Goal: Task Accomplishment & Management: Complete application form

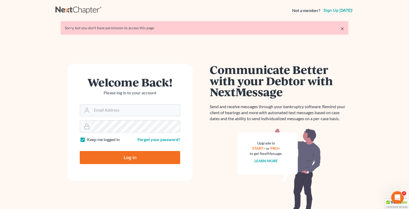
type input "andrea@kootenaibankruptcy.com"
click at [123, 156] on input "Log In" at bounding box center [130, 157] width 100 height 13
type input "Thinking..."
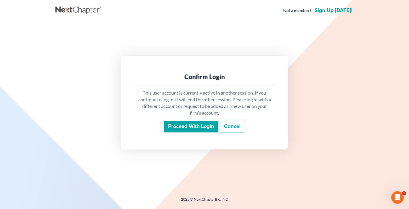
click at [197, 126] on input "Proceed with login" at bounding box center [191, 127] width 54 height 12
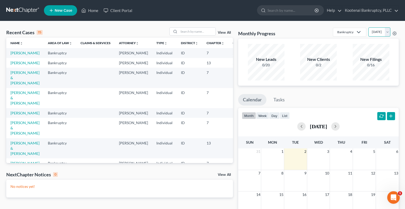
click at [387, 31] on select "[DATE] [DATE] [DATE] [DATE] [DATE] [DATE] [DATE] [DATE] [DATE] [DATE] [DATE] [D…" at bounding box center [379, 31] width 22 height 9
select select "1"
click at [368, 27] on select "[DATE] [DATE] [DATE] [DATE] [DATE] [DATE] [DATE] [DATE] [DATE] [DATE] [DATE] [D…" at bounding box center [379, 31] width 22 height 9
click at [189, 32] on input "search" at bounding box center [197, 32] width 37 height 8
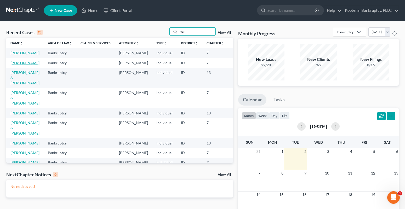
type input "van"
click at [14, 65] on link "[PERSON_NAME]" at bounding box center [24, 63] width 29 height 4
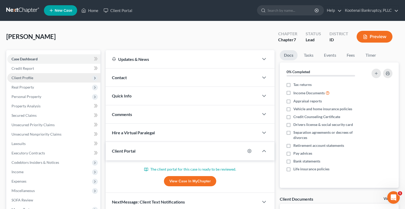
click at [14, 76] on span "Client Profile" at bounding box center [22, 78] width 22 height 4
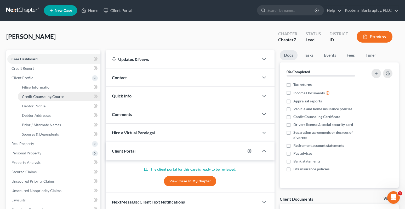
click at [41, 97] on span "Credit Counseling Course" at bounding box center [43, 96] width 42 height 4
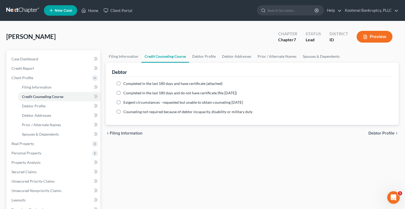
click at [123, 83] on label "Completed in the last 180 days and have certificate (attached)" at bounding box center [172, 83] width 99 height 5
click at [125, 83] on input "Completed in the last 180 days and have certificate (attached)" at bounding box center [126, 82] width 3 height 3
radio input "true"
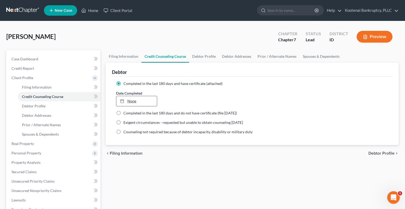
click at [135, 101] on link "None" at bounding box center [136, 101] width 41 height 10
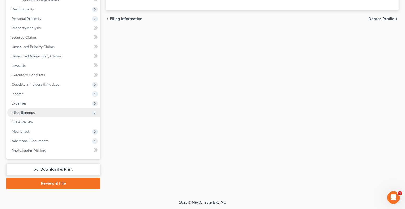
click at [22, 112] on span "Miscellaneous" at bounding box center [22, 112] width 23 height 4
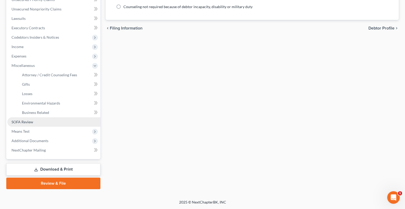
scroll to position [125, 0]
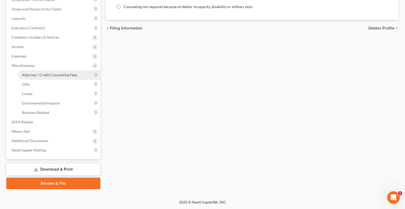
click at [41, 76] on span "Attorney / Credit Counseling Fees" at bounding box center [49, 75] width 55 height 4
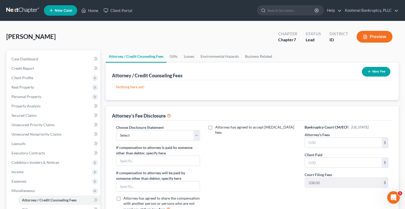
click at [374, 71] on button "New Fee" at bounding box center [376, 72] width 28 height 10
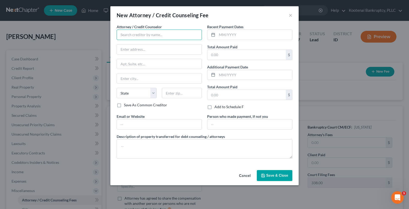
click at [129, 36] on input "text" at bounding box center [159, 35] width 85 height 10
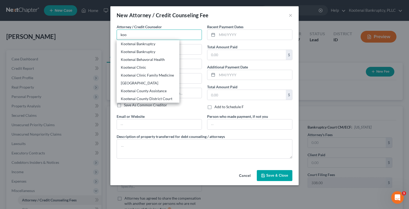
drag, startPoint x: 129, startPoint y: 36, endPoint x: 105, endPoint y: 35, distance: 24.1
click at [105, 35] on div "New Attorney / Credit Counseling Fee × Attorney / Credit Counselor * koo Kooten…" at bounding box center [204, 104] width 409 height 209
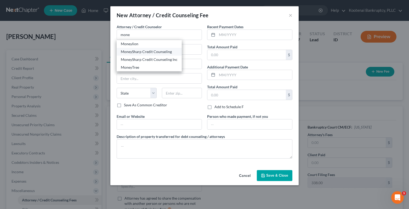
click at [138, 53] on div "MoneySharp Credit Counseling" at bounding box center [149, 51] width 57 height 5
type input "MoneySharp Credit Counseling"
type input "[GEOGRAPHIC_DATA]"
type input "Suite 2100"
type input "[GEOGRAPHIC_DATA]"
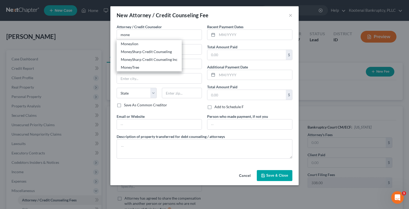
select select "14"
type input "60601"
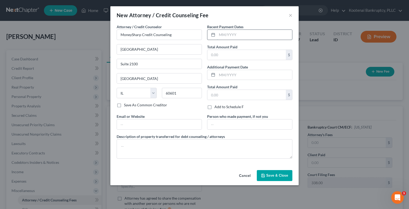
drag, startPoint x: 228, startPoint y: 36, endPoint x: 223, endPoint y: 32, distance: 6.5
click at [228, 36] on input "text" at bounding box center [254, 35] width 75 height 10
type input "[DATE]"
click at [216, 53] on input "text" at bounding box center [246, 55] width 78 height 10
type input "13.0"
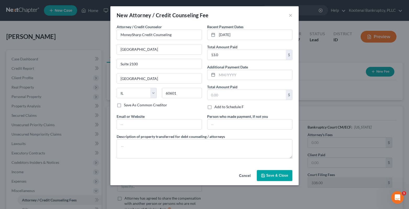
click at [276, 183] on div "Cancel Save & Close" at bounding box center [204, 176] width 188 height 17
click at [274, 177] on span "Save & Close" at bounding box center [277, 175] width 22 height 4
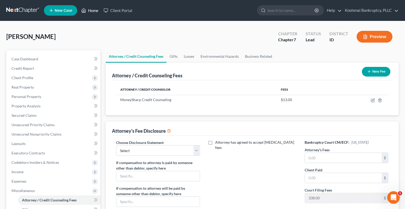
click at [91, 9] on link "Home" at bounding box center [90, 10] width 22 height 9
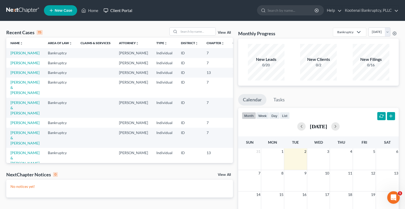
click at [127, 11] on link "Client Portal" at bounding box center [118, 10] width 34 height 9
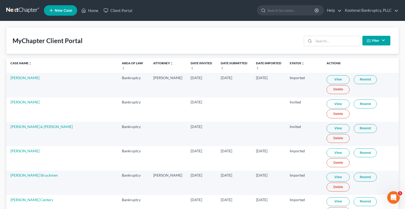
click at [377, 41] on button "Filter" at bounding box center [376, 41] width 28 height 10
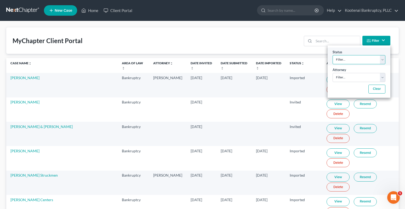
drag, startPoint x: 354, startPoint y: 60, endPoint x: 353, endPoint y: 64, distance: 3.5
click at [354, 61] on select "Filter... Invited In Progress Ready To Review Reviewed Imported Sent Back To De…" at bounding box center [358, 59] width 53 height 9
select select "2"
click at [332, 55] on select "Filter... Invited In Progress Ready To Review Reviewed Imported Sent Back To De…" at bounding box center [358, 59] width 53 height 9
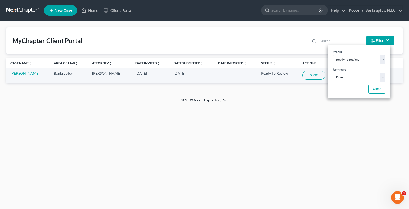
click at [314, 76] on link "View" at bounding box center [313, 75] width 23 height 9
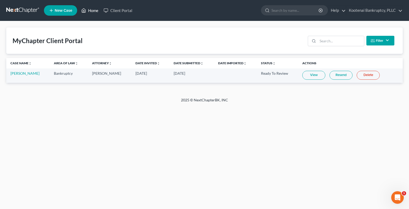
click at [95, 11] on link "Home" at bounding box center [90, 10] width 22 height 9
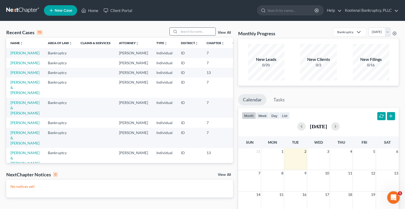
click at [181, 30] on input "search" at bounding box center [197, 32] width 37 height 8
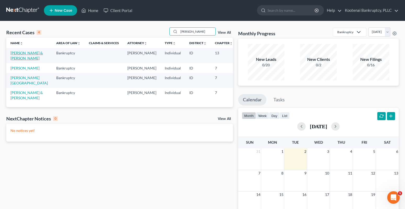
type input "[PERSON_NAME]"
click at [17, 53] on link "[PERSON_NAME] & [PERSON_NAME]" at bounding box center [26, 56] width 32 height 10
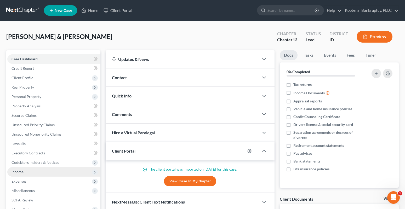
click at [16, 170] on span "Income" at bounding box center [17, 172] width 12 height 4
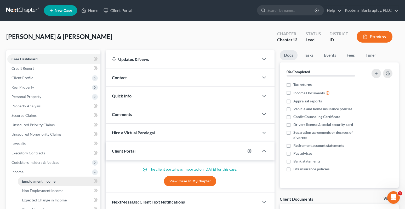
click at [32, 180] on span "Employment Income" at bounding box center [38, 181] width 33 height 4
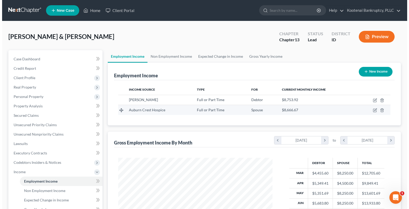
scroll to position [94, 165]
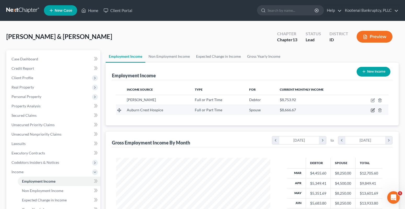
click at [373, 109] on icon "button" at bounding box center [373, 110] width 2 height 2
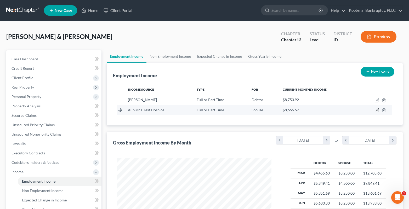
select select "0"
select select "13"
select select "2"
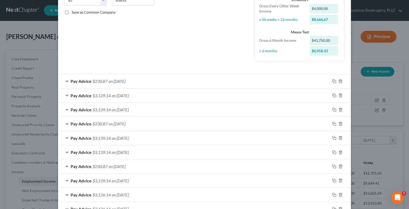
scroll to position [78, 0]
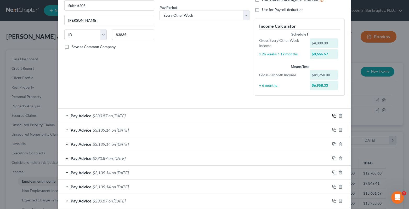
click at [333, 117] on rect "button" at bounding box center [334, 116] width 2 height 2
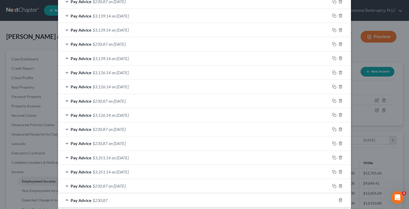
scroll to position [392, 0]
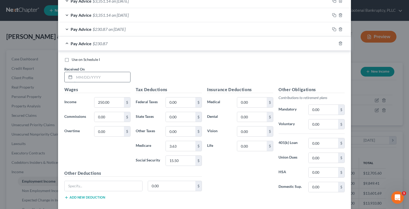
click at [74, 79] on input "text" at bounding box center [102, 77] width 56 height 10
type input "[DATE]"
click at [112, 102] on input "250.00" at bounding box center [109, 102] width 30 height 10
type input "4,075.00"
click at [174, 103] on input "0.00" at bounding box center [181, 102] width 30 height 10
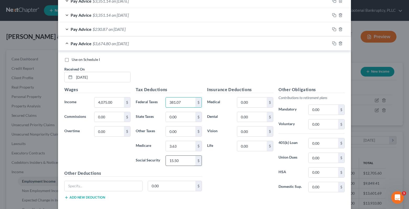
type input "381.07"
type input "251.08"
drag, startPoint x: 179, startPoint y: 142, endPoint x: 176, endPoint y: 143, distance: 2.9
click at [178, 143] on input "3.63" at bounding box center [181, 146] width 30 height 10
type input "58.72"
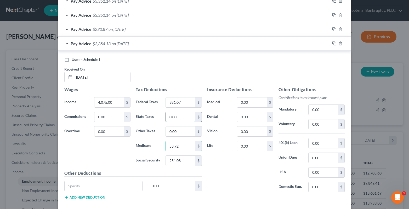
click at [177, 115] on input "0.00" at bounding box center [181, 117] width 30 height 10
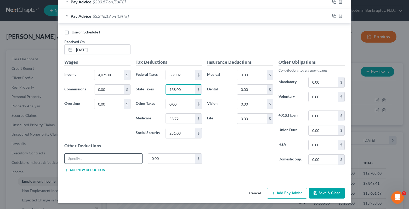
type input "138.00"
click at [74, 160] on input "text" at bounding box center [104, 159] width 78 height 10
type input "Accident insurance"
click at [153, 159] on input "0.00" at bounding box center [172, 159] width 48 height 10
type input "10.88"
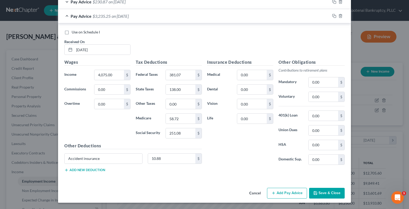
click at [90, 170] on button "Add new deduction" at bounding box center [84, 170] width 41 height 4
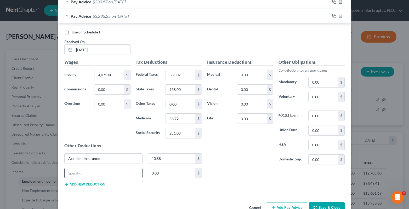
click at [77, 174] on input "text" at bounding box center [104, 173] width 78 height 10
click at [93, 178] on input "life ind=surance" at bounding box center [104, 173] width 78 height 10
click at [73, 175] on input "life ind=surance" at bounding box center [104, 173] width 78 height 10
click at [76, 173] on input "life ind=surance" at bounding box center [104, 173] width 78 height 10
type input "life insurance"
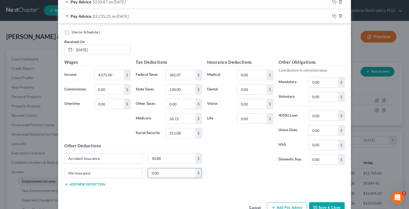
click at [157, 175] on input "0.00" at bounding box center [172, 173] width 48 height 10
type input "14.48"
click at [83, 185] on button "Add new deduction" at bounding box center [84, 184] width 41 height 4
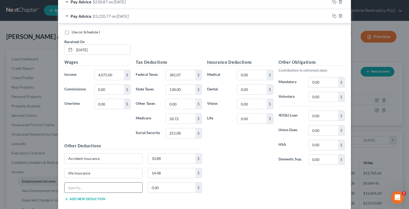
click at [78, 187] on input "text" at bounding box center [104, 188] width 78 height 10
type input "STD"
drag, startPoint x: 152, startPoint y: 186, endPoint x: 147, endPoint y: 183, distance: 6.0
click at [152, 187] on input "0.00" at bounding box center [172, 188] width 48 height 10
type input "25.37"
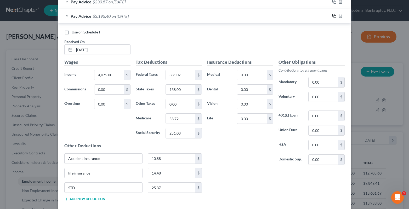
drag, startPoint x: 333, startPoint y: 16, endPoint x: 328, endPoint y: 21, distance: 7.6
click at [333, 16] on icon "button" at bounding box center [334, 16] width 4 height 4
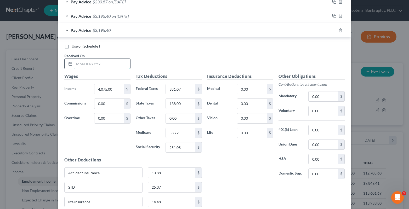
drag, startPoint x: 83, startPoint y: 66, endPoint x: 77, endPoint y: 65, distance: 6.1
click at [83, 66] on input "text" at bounding box center [102, 64] width 56 height 10
type input "[DATE]"
click at [99, 90] on input "4,075.00" at bounding box center [109, 89] width 30 height 10
type input "4,000.00"
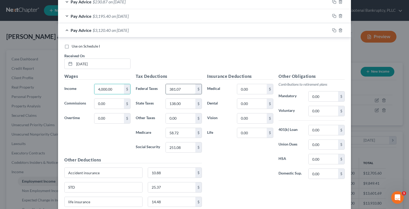
click at [173, 88] on input "381.07" at bounding box center [181, 89] width 30 height 10
type input "375.12"
click at [176, 150] on input "251.08" at bounding box center [181, 147] width 30 height 10
type input "248.00"
click at [171, 134] on input "58.72" at bounding box center [181, 133] width 30 height 10
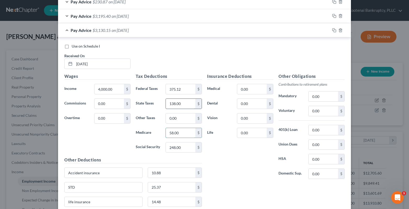
type input "58.00"
click at [177, 104] on input "138.00" at bounding box center [181, 104] width 30 height 10
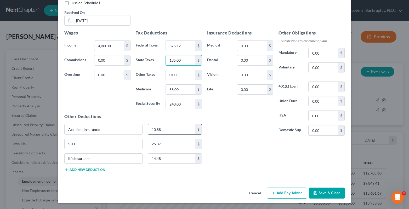
type input "135.00"
click at [164, 130] on input "10.88" at bounding box center [172, 129] width 48 height 10
click at [155, 140] on input "25.37" at bounding box center [172, 144] width 48 height 10
click at [150, 159] on input "14.48" at bounding box center [172, 159] width 48 height 10
click at [319, 194] on button "Save & Close" at bounding box center [327, 193] width 36 height 11
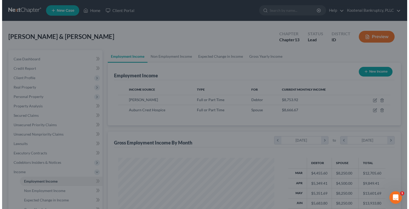
scroll to position [261243, 261171]
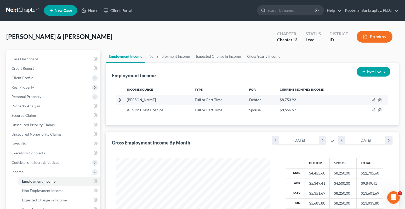
click at [371, 100] on icon "button" at bounding box center [373, 100] width 4 height 4
select select "0"
select select "50"
select select "2"
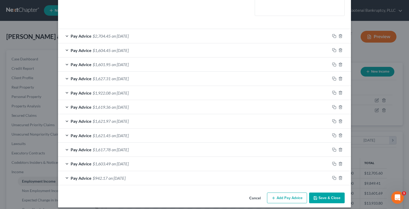
scroll to position [146, 0]
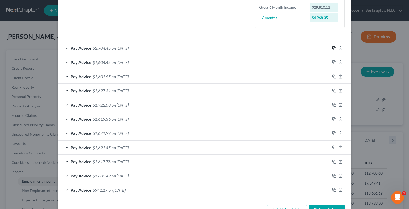
click at [332, 47] on icon "button" at bounding box center [334, 48] width 4 height 4
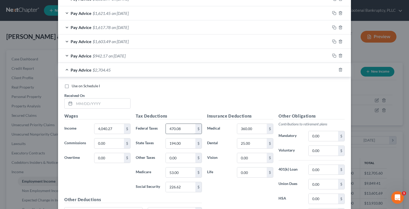
scroll to position [303, 0]
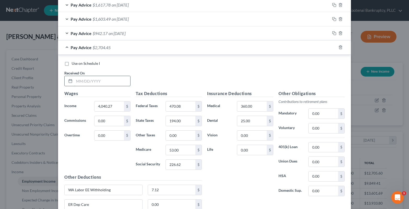
click at [74, 80] on input "text" at bounding box center [102, 81] width 56 height 10
type input "[DATE]"
drag, startPoint x: 100, startPoint y: 107, endPoint x: 98, endPoint y: 105, distance: 3.0
click at [100, 107] on input "4,040.27" at bounding box center [109, 106] width 30 height 10
type input "2,533.82"
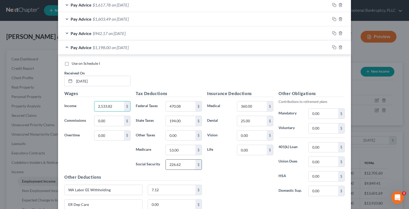
click at [173, 167] on input "226.62" at bounding box center [181, 165] width 30 height 10
type input "157.10"
click at [178, 153] on input "53.00" at bounding box center [181, 150] width 30 height 10
type input "36.74"
click at [180, 111] on input "470.08" at bounding box center [181, 106] width 30 height 10
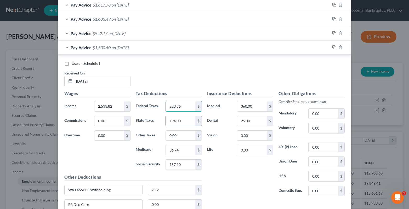
type input "223.36"
click at [179, 120] on input "194.00" at bounding box center [181, 121] width 30 height 10
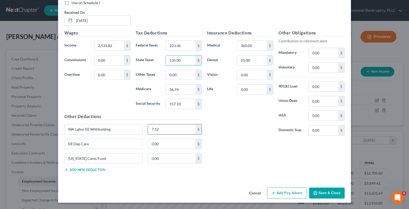
type input "135.00"
click at [163, 131] on input "7.12" at bounding box center [172, 129] width 48 height 10
type input "8.52"
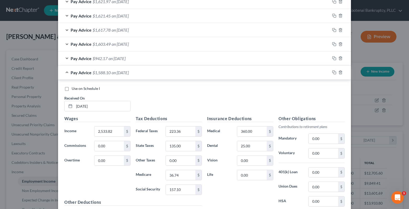
scroll to position [285, 0]
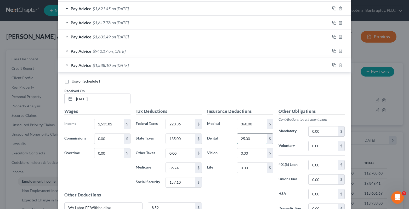
click at [249, 139] on input "25.00" at bounding box center [252, 139] width 30 height 10
click at [263, 125] on input "360.00" at bounding box center [252, 124] width 30 height 10
drag, startPoint x: 333, startPoint y: 65, endPoint x: 323, endPoint y: 69, distance: 10.2
click at [333, 65] on icon "button" at bounding box center [334, 65] width 4 height 4
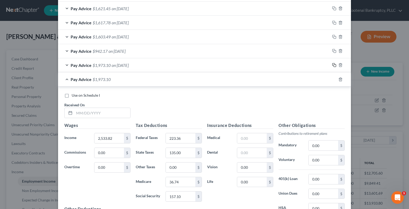
scroll to position [364, 0]
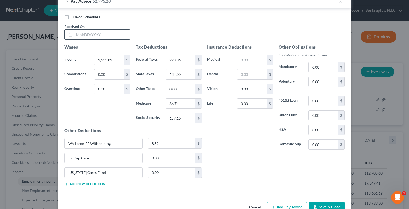
click at [79, 38] on input "text" at bounding box center [102, 35] width 56 height 10
type input "[DATE]"
click at [106, 61] on input "2,533.82" at bounding box center [109, 60] width 30 height 10
type input "2,969.21"
click at [179, 120] on input "157.10" at bounding box center [181, 118] width 30 height 10
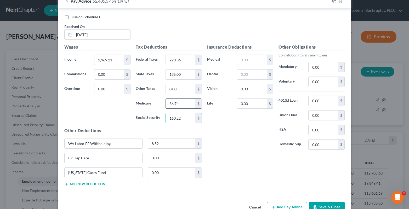
type input "160.22"
click at [170, 103] on input "36.74" at bounding box center [181, 104] width 30 height 10
type input "37.47"
click at [180, 61] on input "223.36" at bounding box center [181, 60] width 30 height 10
type input "234.45"
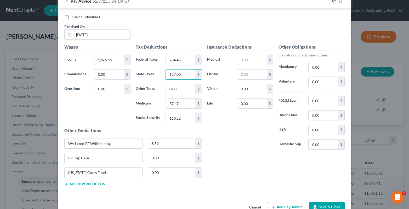
type input "137.00"
drag, startPoint x: 164, startPoint y: 136, endPoint x: 162, endPoint y: 138, distance: 2.8
click at [163, 136] on div "Other Deductions WA Labor EE Withholding 8.52 $ ER Dep Care 0.00 $ [US_STATE] C…" at bounding box center [133, 159] width 143 height 63
drag, startPoint x: 160, startPoint y: 141, endPoint x: 159, endPoint y: 138, distance: 3.5
click at [160, 142] on input "8.52" at bounding box center [172, 144] width 48 height 10
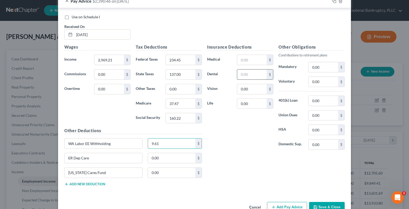
type input "9.61"
click at [246, 75] on input "text" at bounding box center [252, 75] width 30 height 10
type input "25.00"
click at [241, 62] on input "text" at bounding box center [252, 60] width 30 height 10
type input "360.00"
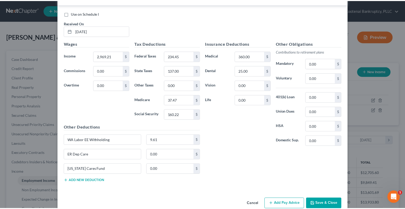
scroll to position [378, 0]
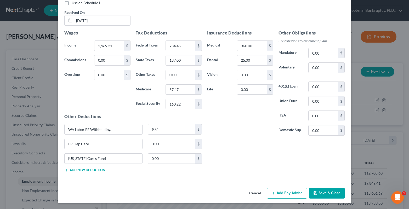
click at [328, 192] on button "Save & Close" at bounding box center [327, 193] width 36 height 11
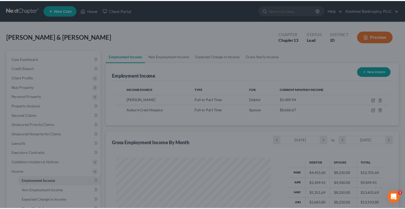
scroll to position [261243, 261171]
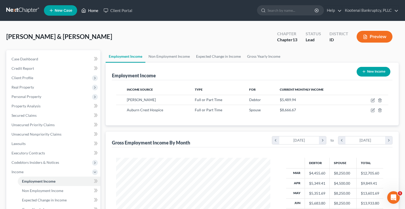
click at [93, 9] on link "Home" at bounding box center [90, 10] width 22 height 9
